Goal: Find specific page/section: Find specific page/section

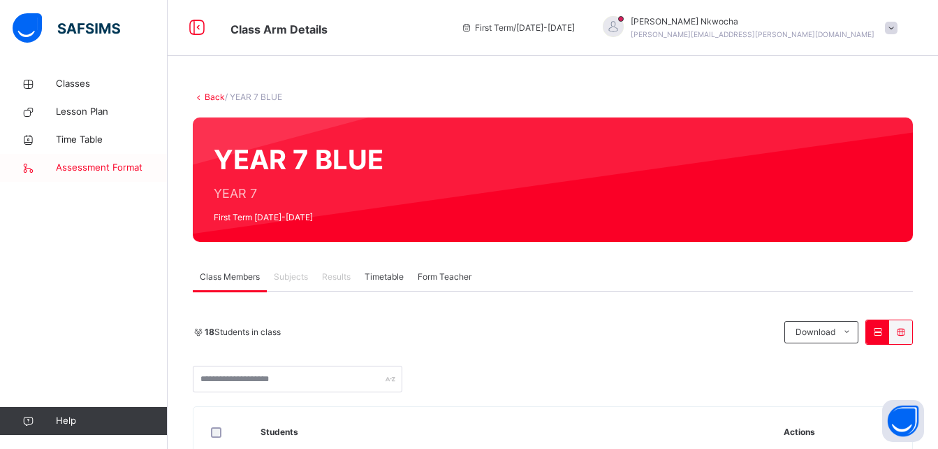
click at [88, 168] on span "Assessment Format" at bounding box center [112, 168] width 112 height 14
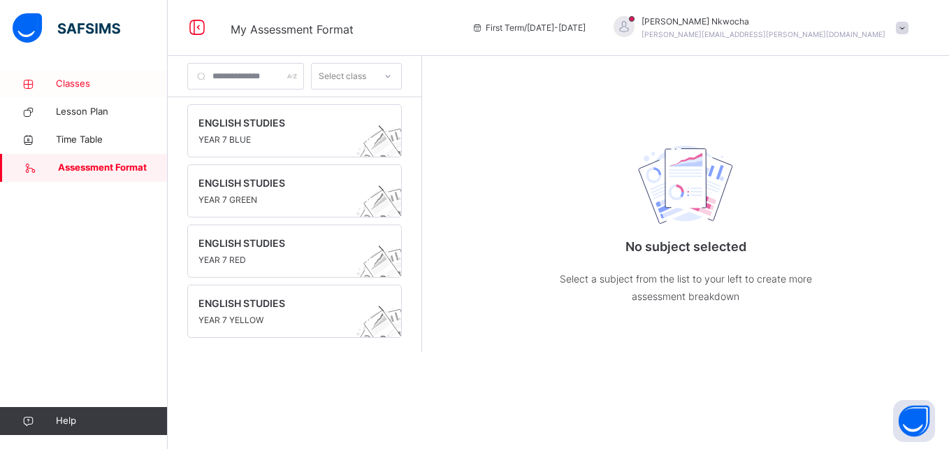
click at [90, 84] on span "Classes" at bounding box center [112, 84] width 112 height 14
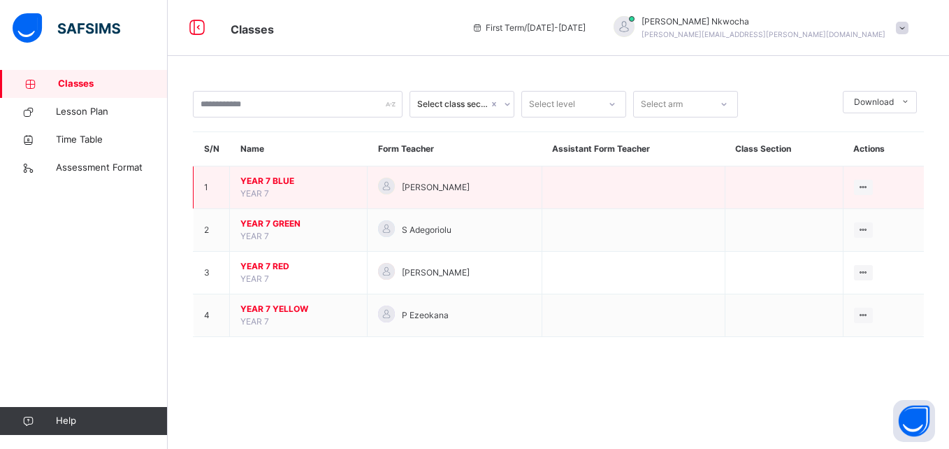
click at [273, 185] on span "YEAR 7 BLUE" at bounding box center [298, 181] width 116 height 13
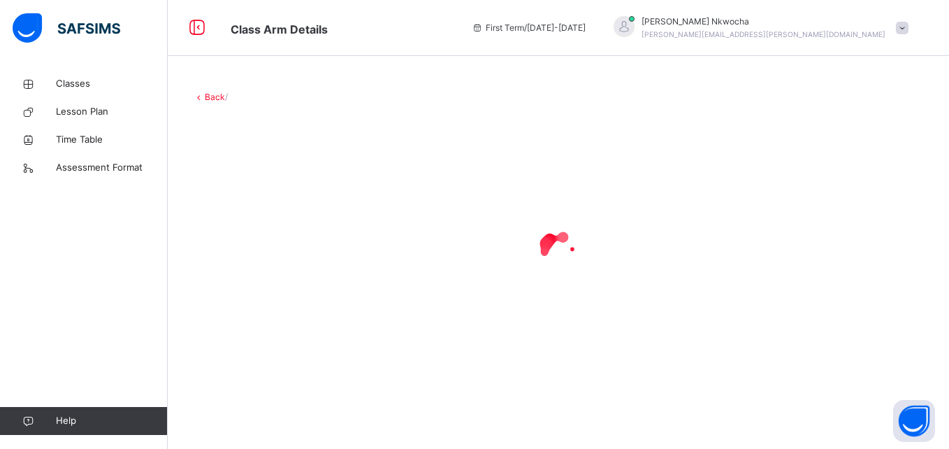
click at [273, 185] on div at bounding box center [558, 249] width 731 height 265
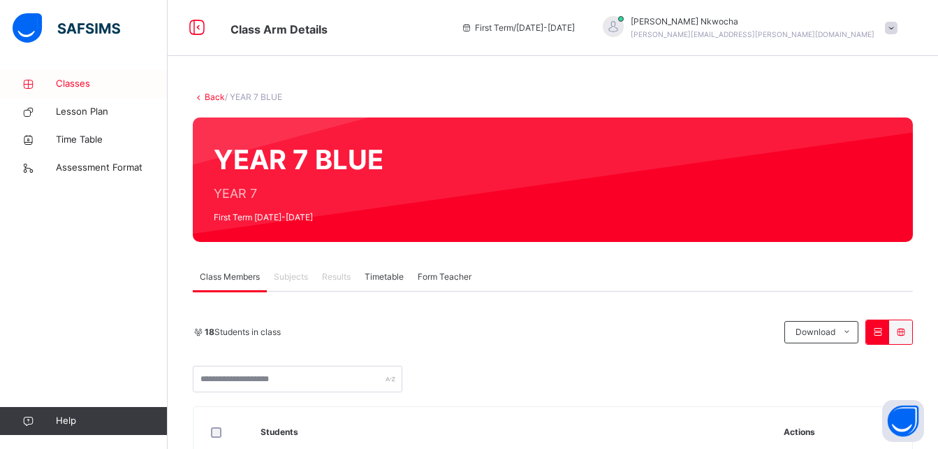
click at [83, 85] on span "Classes" at bounding box center [112, 84] width 112 height 14
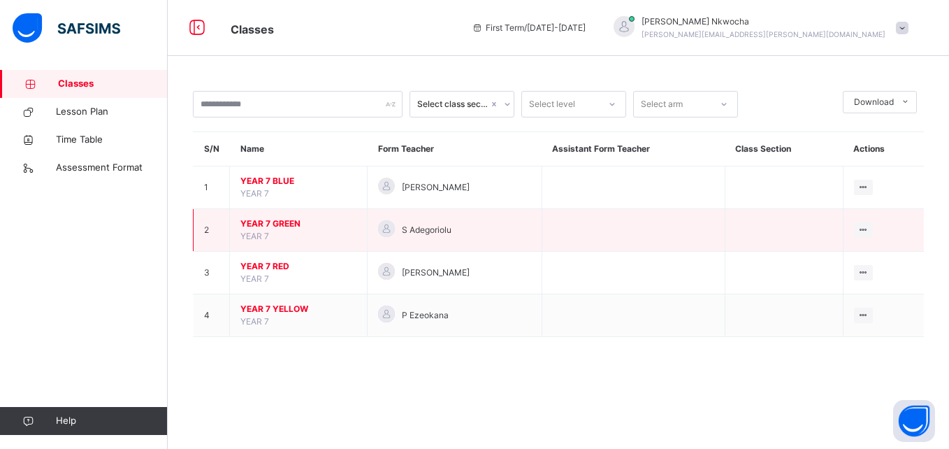
click at [325, 225] on span "YEAR 7 GREEN" at bounding box center [298, 223] width 116 height 13
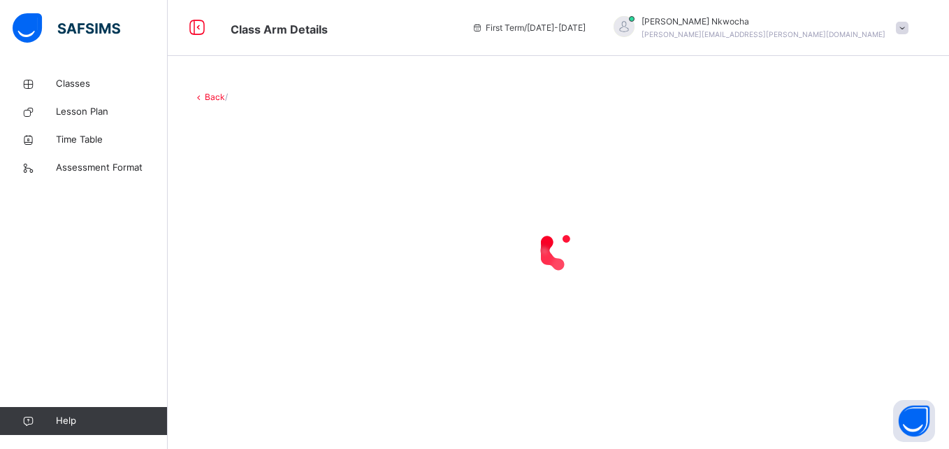
click at [325, 225] on div at bounding box center [558, 250] width 731 height 56
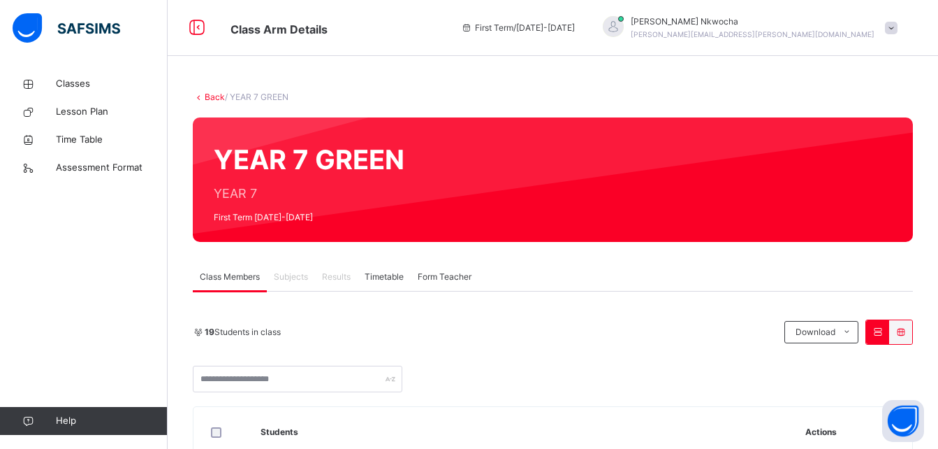
click at [281, 272] on span "Subjects" at bounding box center [291, 276] width 34 height 13
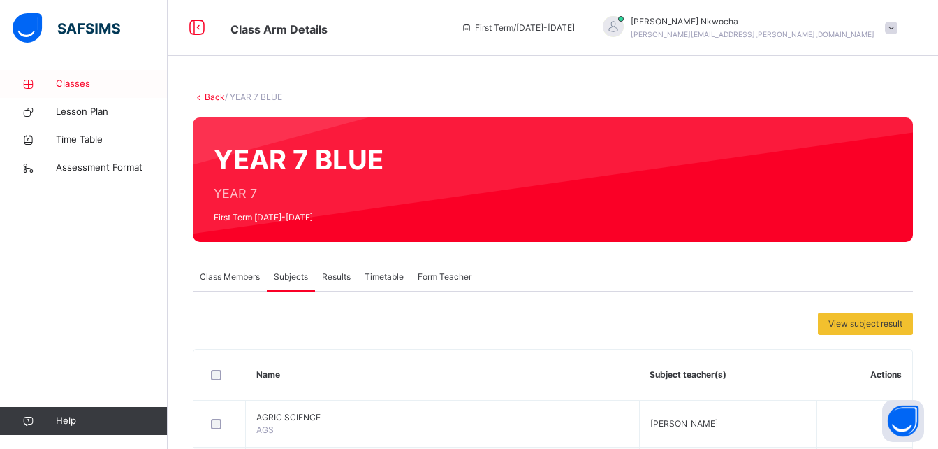
click at [70, 77] on span "Classes" at bounding box center [112, 84] width 112 height 14
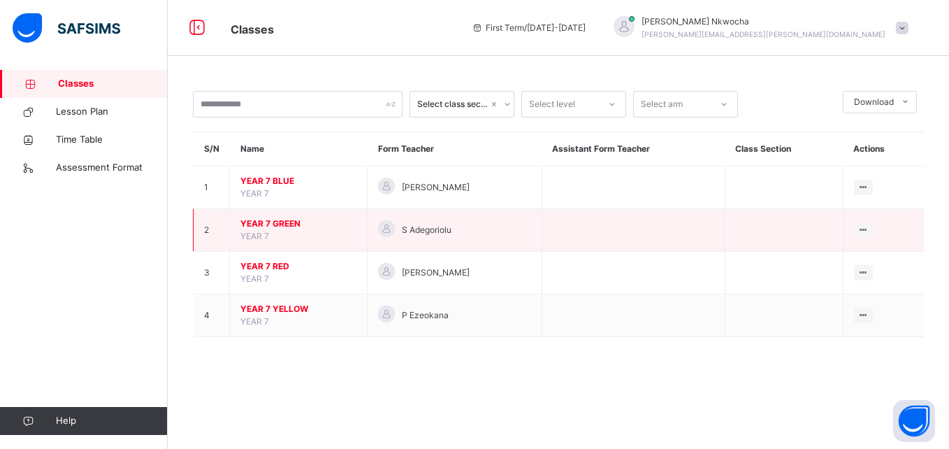
click at [277, 226] on span "YEAR 7 GREEN" at bounding box center [298, 223] width 116 height 13
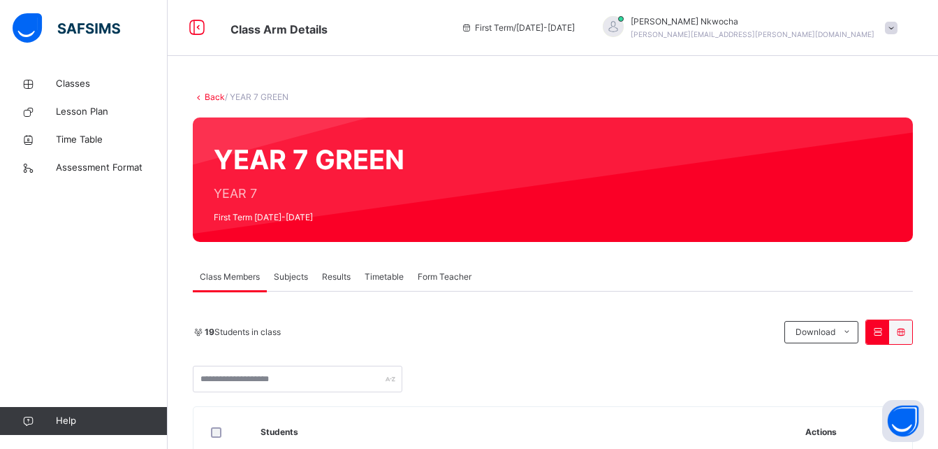
click at [303, 278] on span "Subjects" at bounding box center [291, 276] width 34 height 13
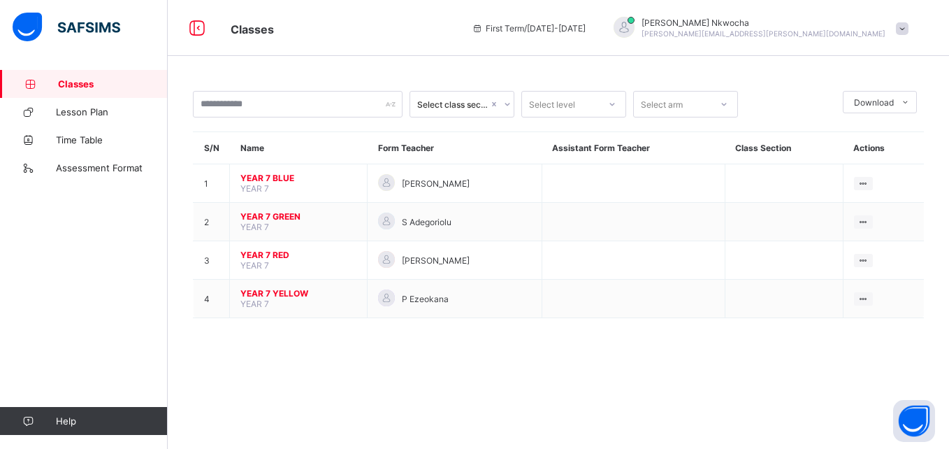
click at [284, 177] on span "YEAR 7 BLUE" at bounding box center [298, 178] width 116 height 10
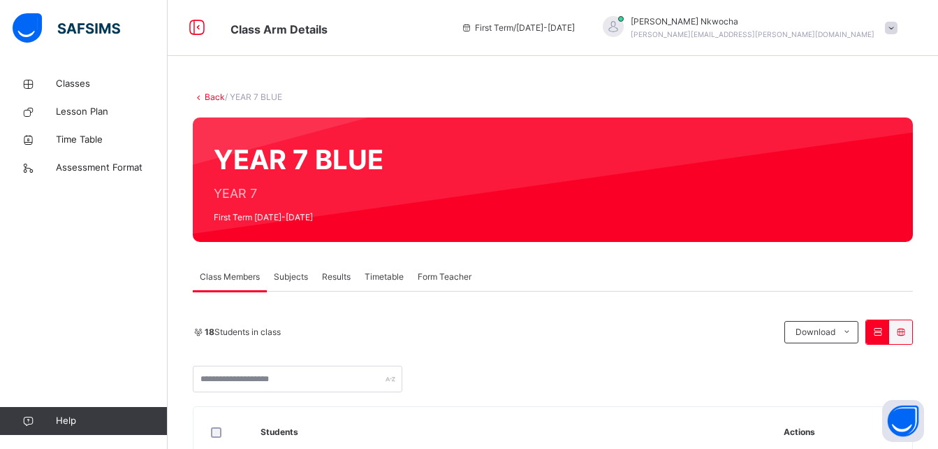
click at [291, 272] on span "Subjects" at bounding box center [291, 276] width 34 height 13
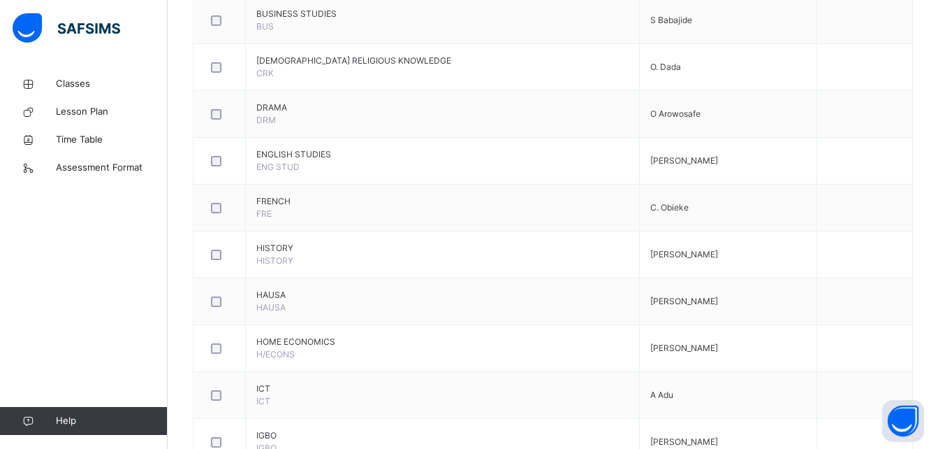
scroll to position [543, 0]
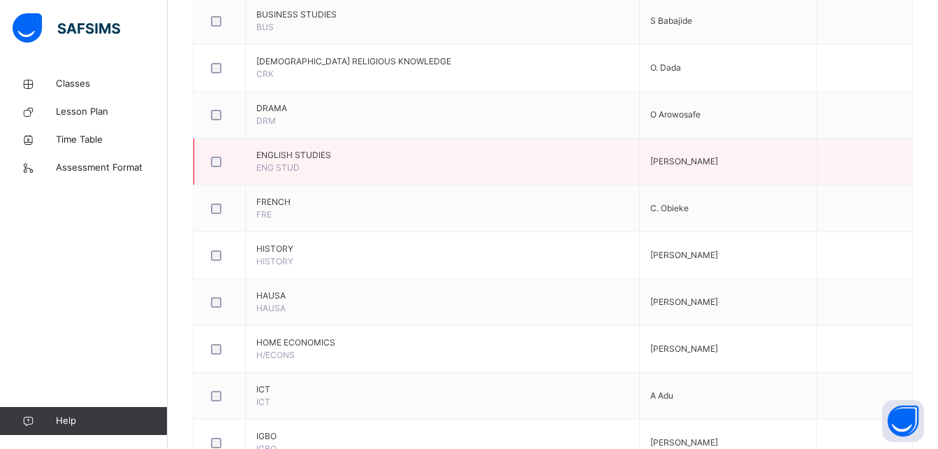
click at [491, 182] on td "ENGLISH STUDIES ENG STUD" at bounding box center [443, 161] width 394 height 47
click at [520, 161] on td "ENGLISH STUDIES ENG STUD" at bounding box center [443, 161] width 394 height 47
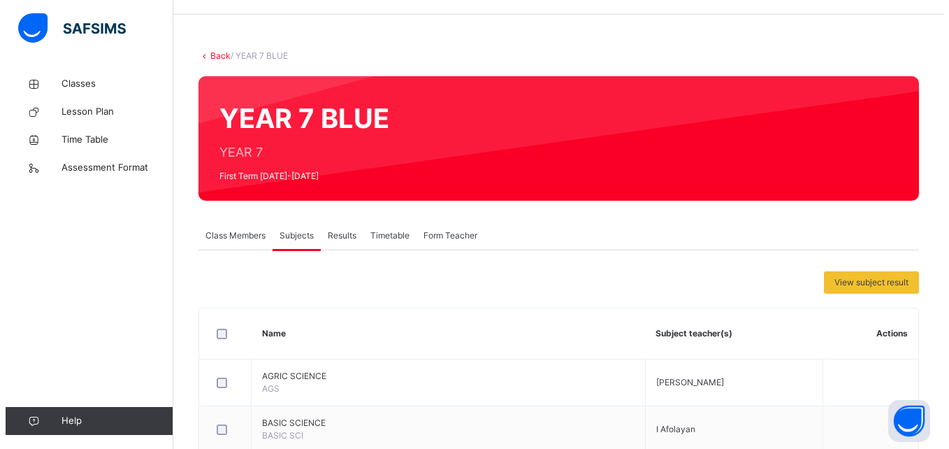
scroll to position [0, 0]
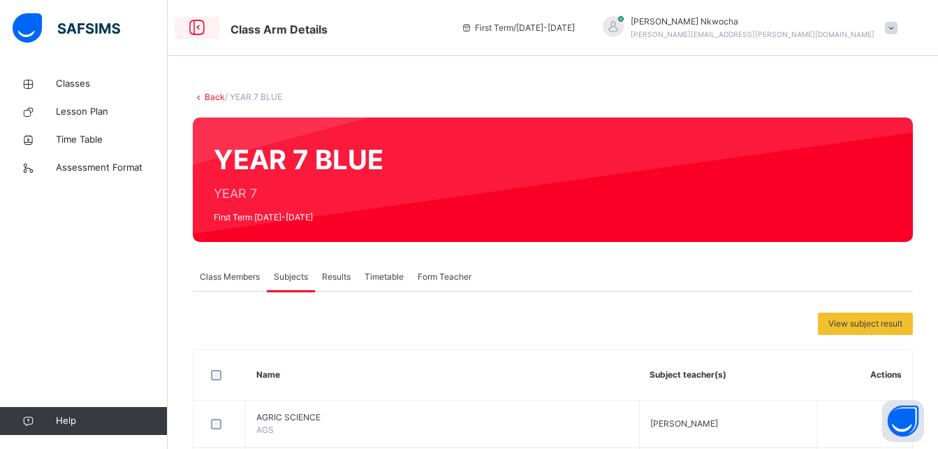
click at [202, 26] on icon at bounding box center [197, 27] width 24 height 25
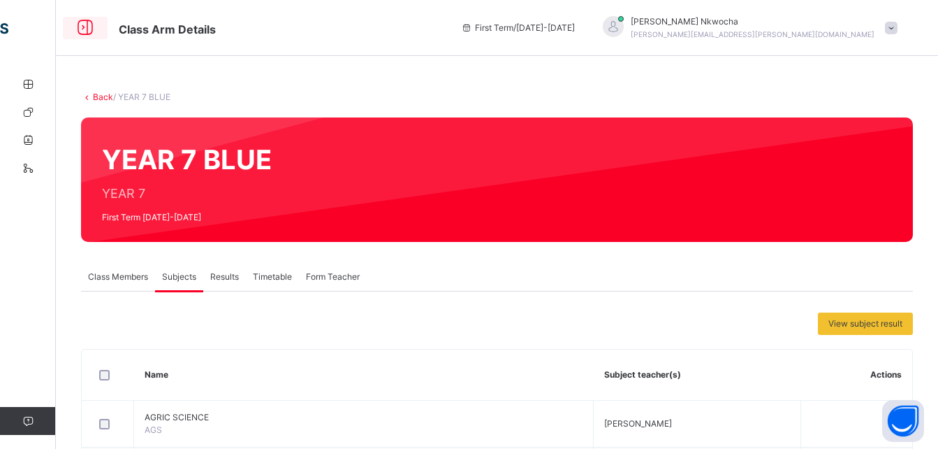
click at [82, 31] on icon at bounding box center [85, 27] width 24 height 25
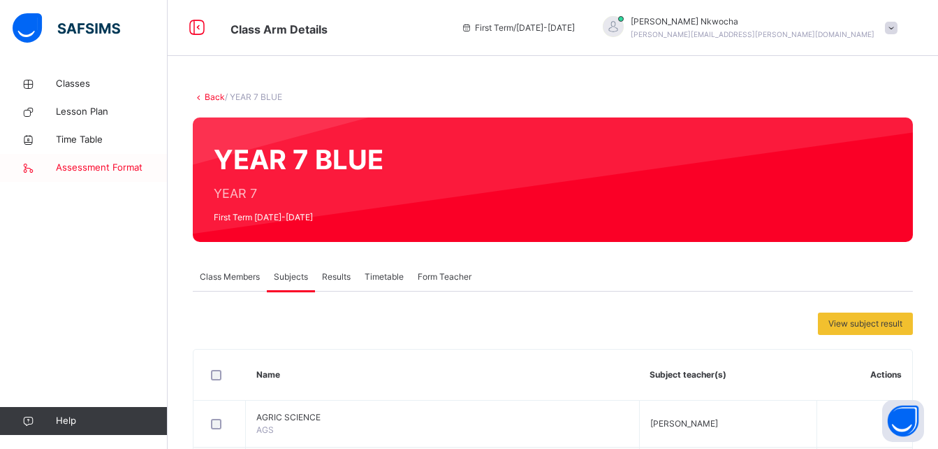
click at [83, 158] on link "Assessment Format" at bounding box center [84, 168] width 168 height 28
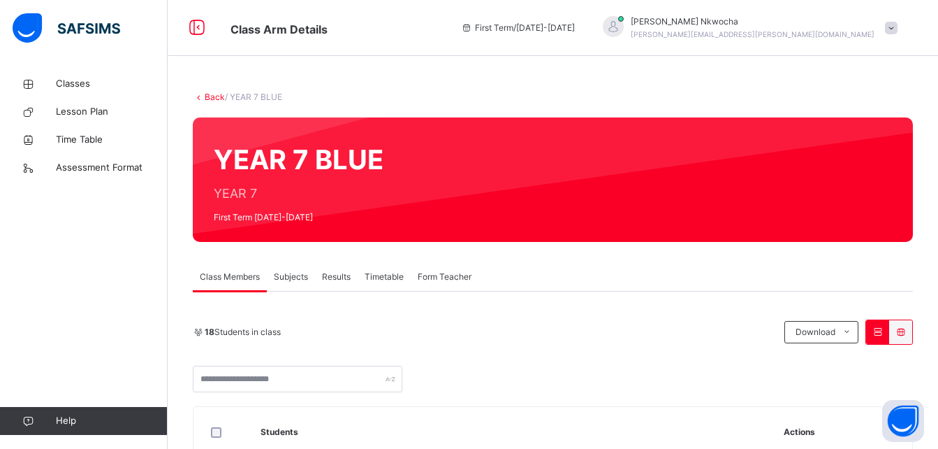
click at [298, 282] on span "Subjects" at bounding box center [291, 276] width 34 height 13
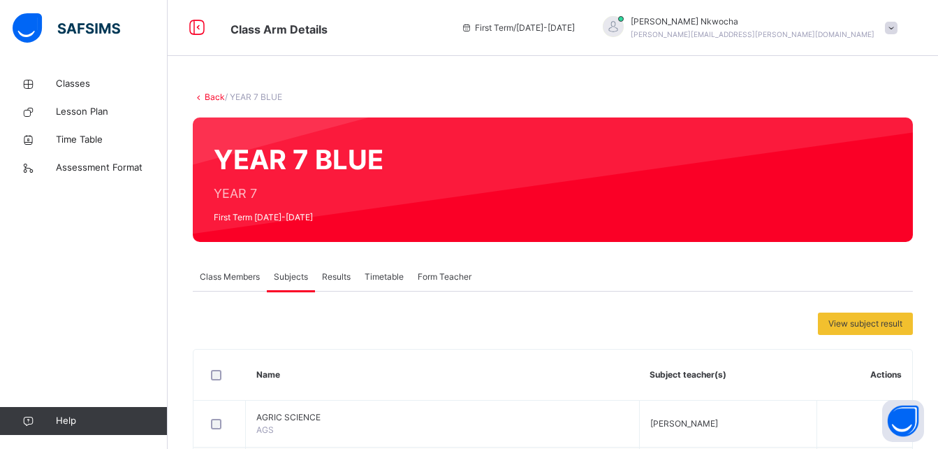
click at [339, 281] on span "Results" at bounding box center [336, 276] width 29 height 13
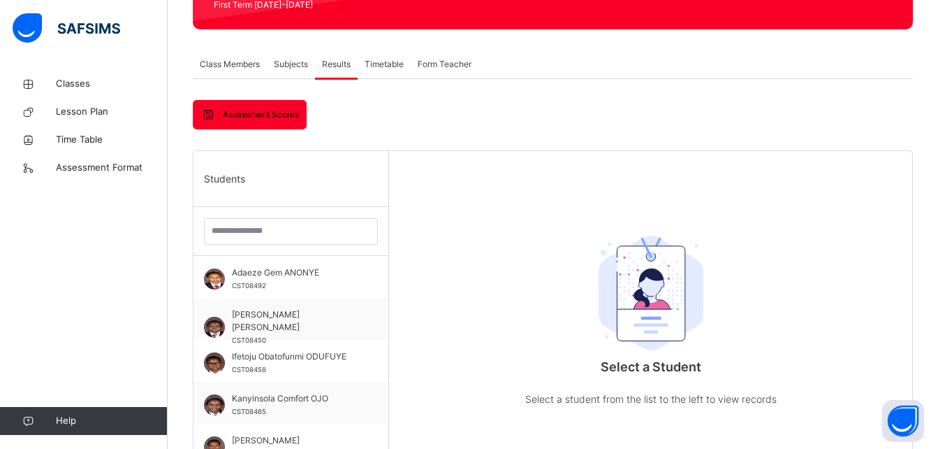
scroll to position [217, 0]
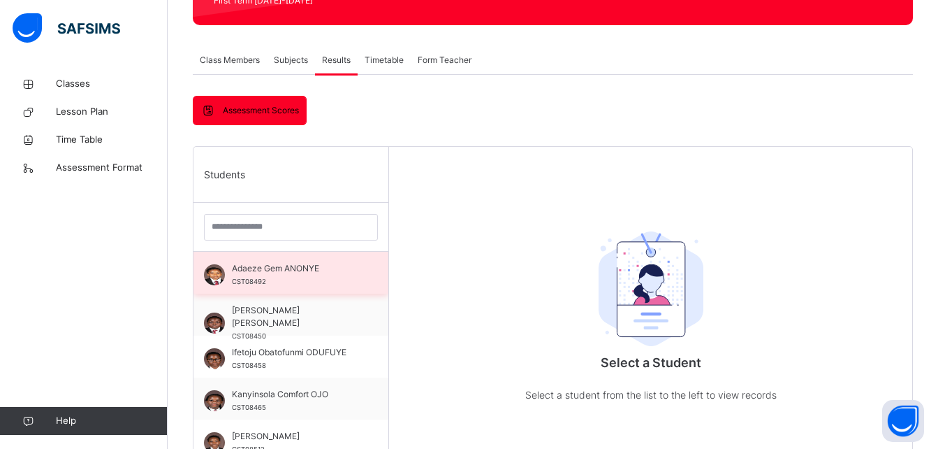
click at [312, 273] on span "Adaeze Gem ANONYE" at bounding box center [294, 268] width 125 height 13
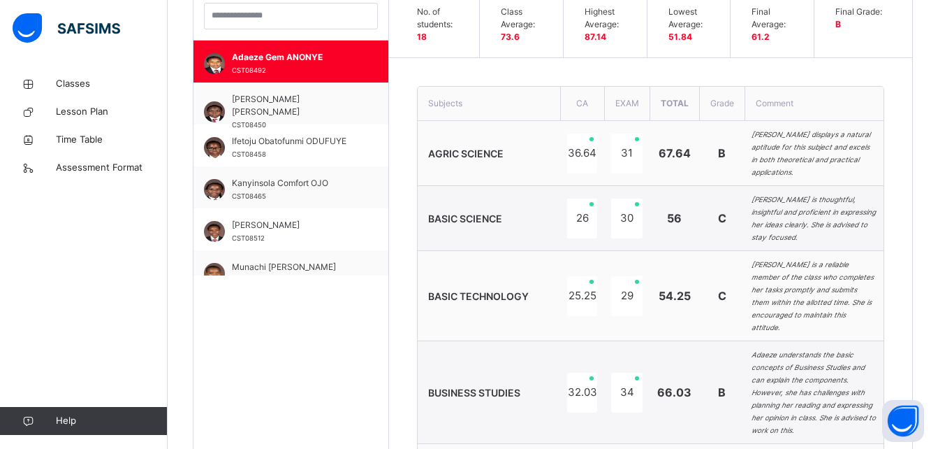
scroll to position [427, 0]
click at [80, 76] on link "Classes" at bounding box center [84, 84] width 168 height 28
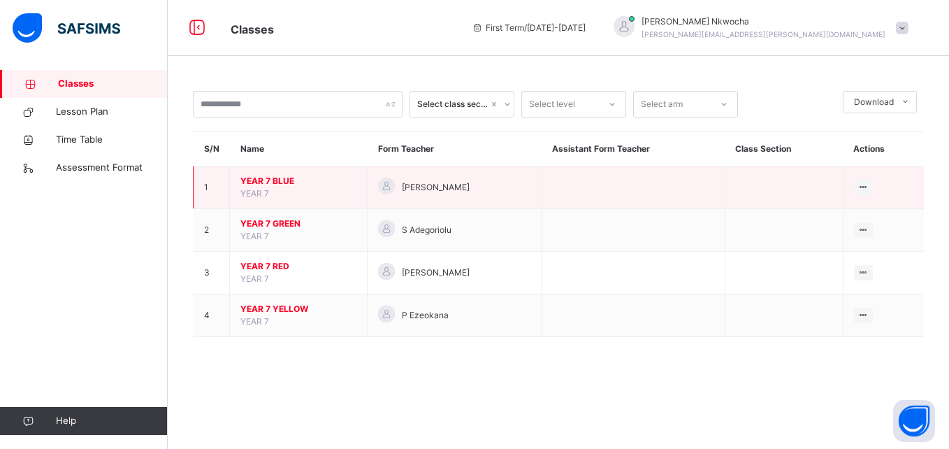
click at [274, 177] on span "YEAR 7 BLUE" at bounding box center [298, 181] width 116 height 13
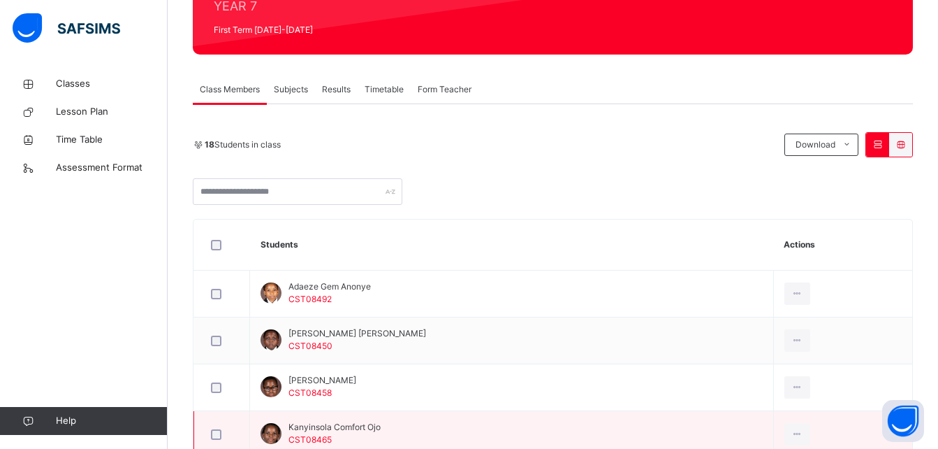
scroll to position [185, 0]
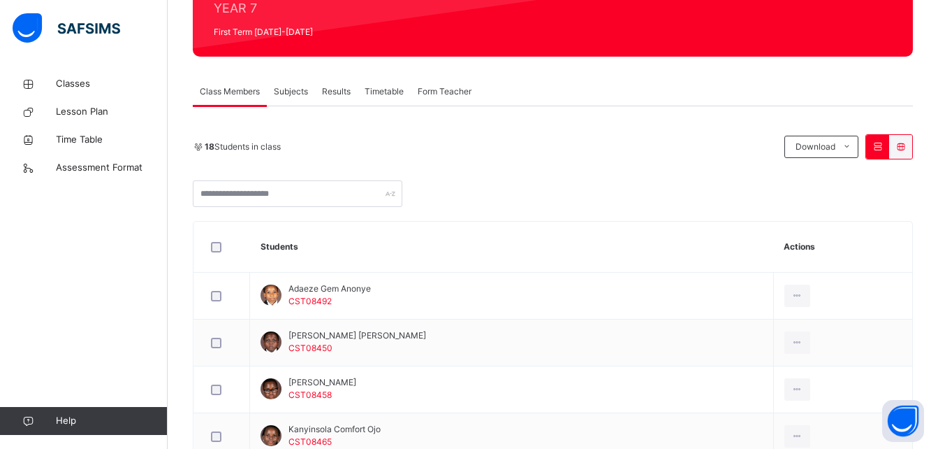
click at [296, 82] on div "Subjects" at bounding box center [291, 92] width 48 height 28
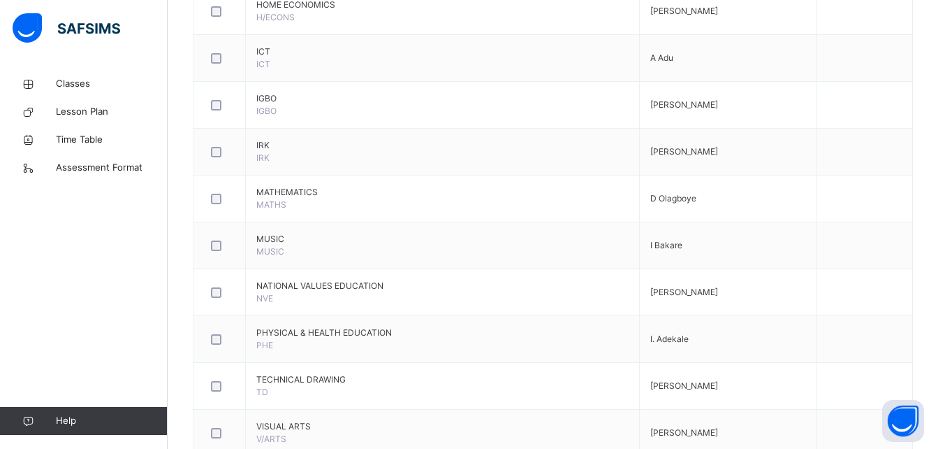
scroll to position [970, 0]
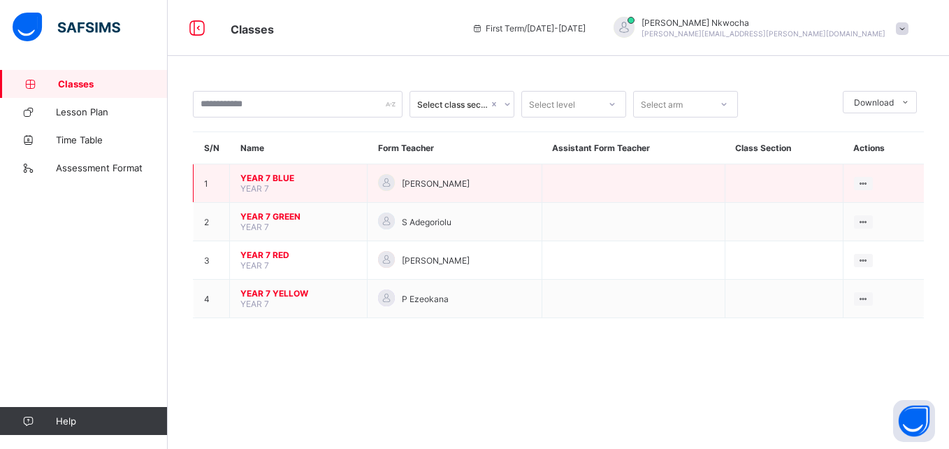
click at [298, 175] on span "YEAR 7 BLUE" at bounding box center [298, 178] width 116 height 10
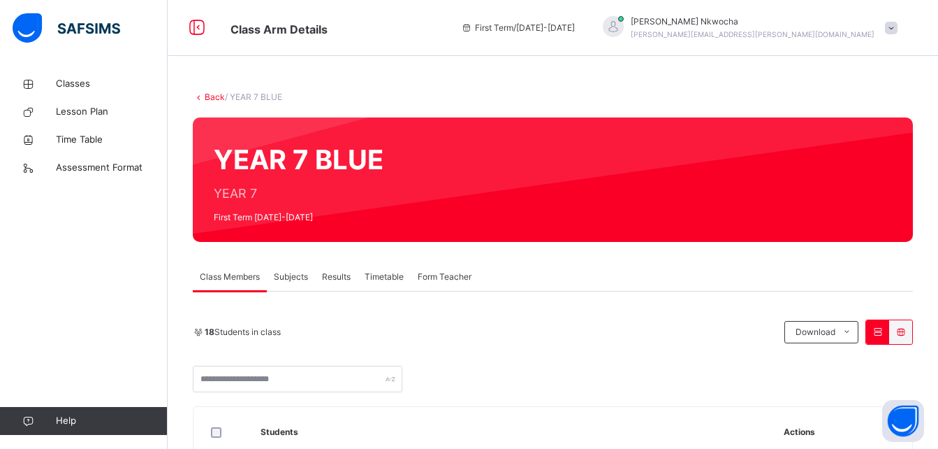
click at [285, 284] on div "Subjects" at bounding box center [291, 277] width 48 height 28
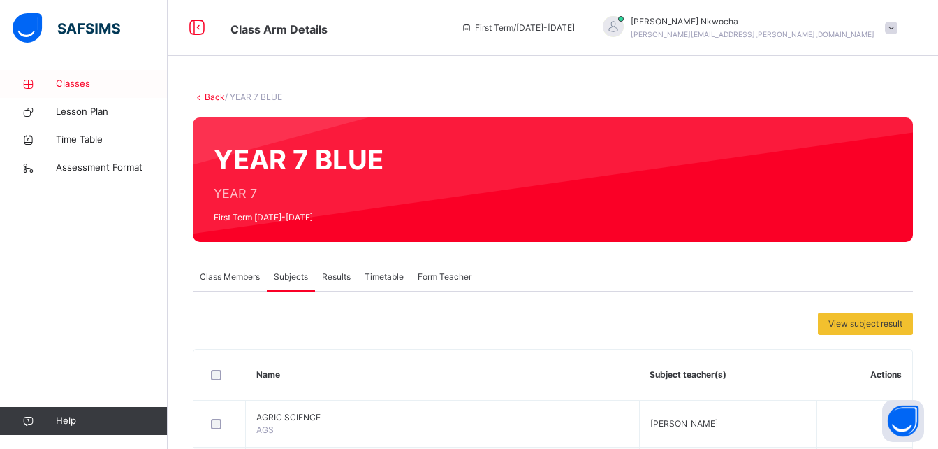
click at [70, 82] on span "Classes" at bounding box center [112, 84] width 112 height 14
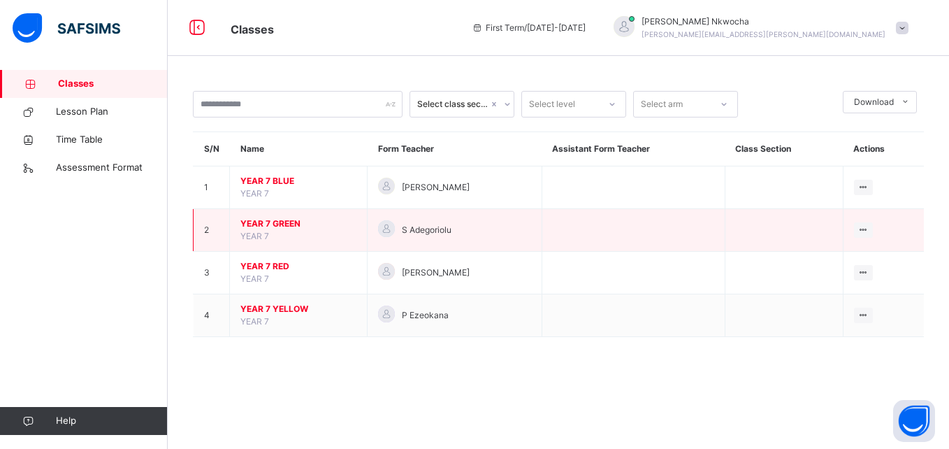
click at [275, 226] on span "YEAR 7 GREEN" at bounding box center [298, 223] width 116 height 13
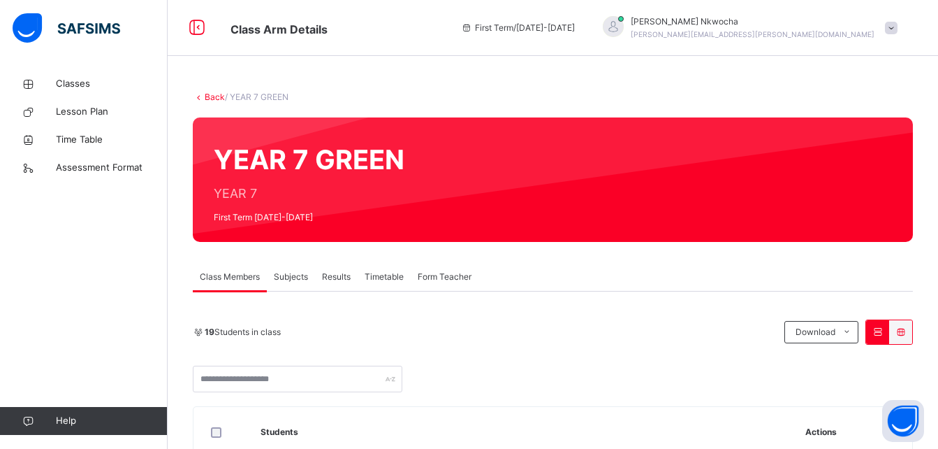
click at [300, 272] on span "Subjects" at bounding box center [291, 276] width 34 height 13
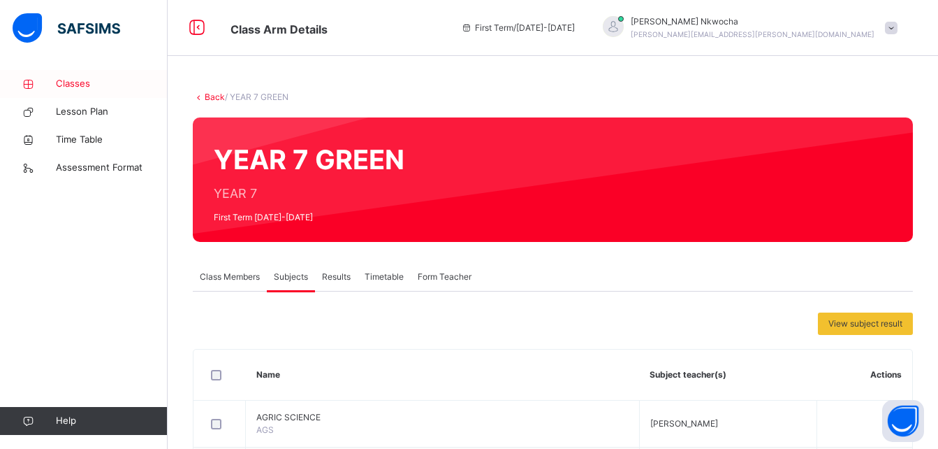
click at [68, 79] on span "Classes" at bounding box center [112, 84] width 112 height 14
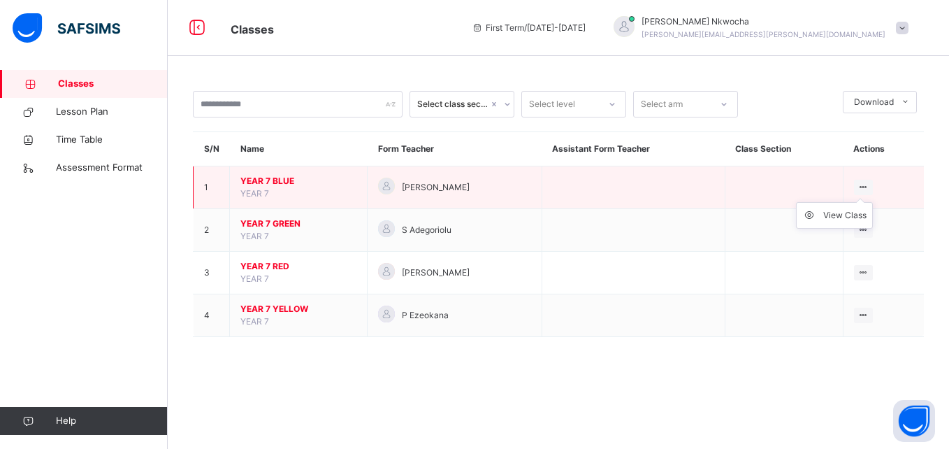
click at [863, 186] on icon at bounding box center [863, 187] width 12 height 10
